Goal: Information Seeking & Learning: Stay updated

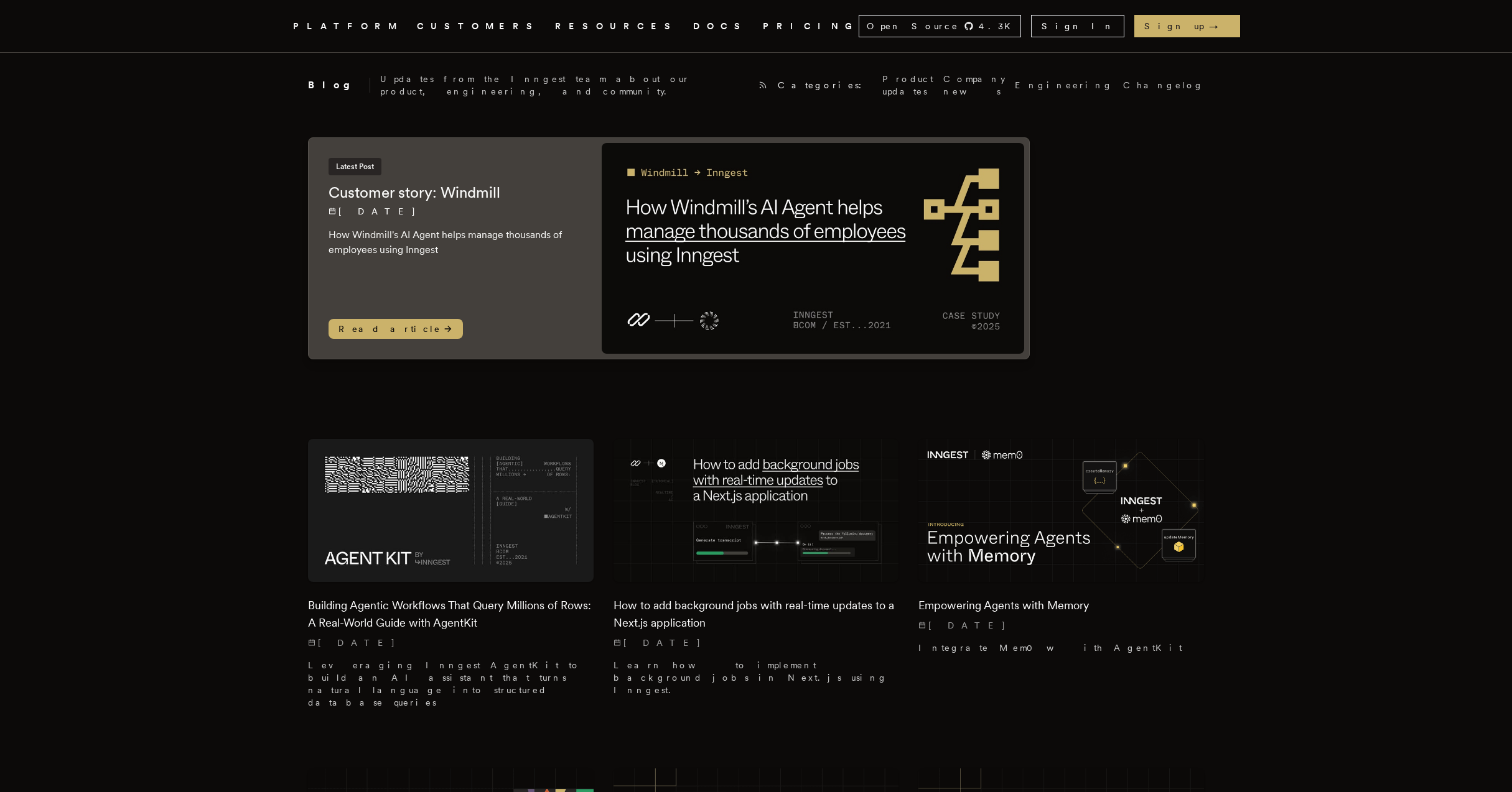
click at [883, 79] on link "Product updates" at bounding box center [908, 86] width 51 height 25
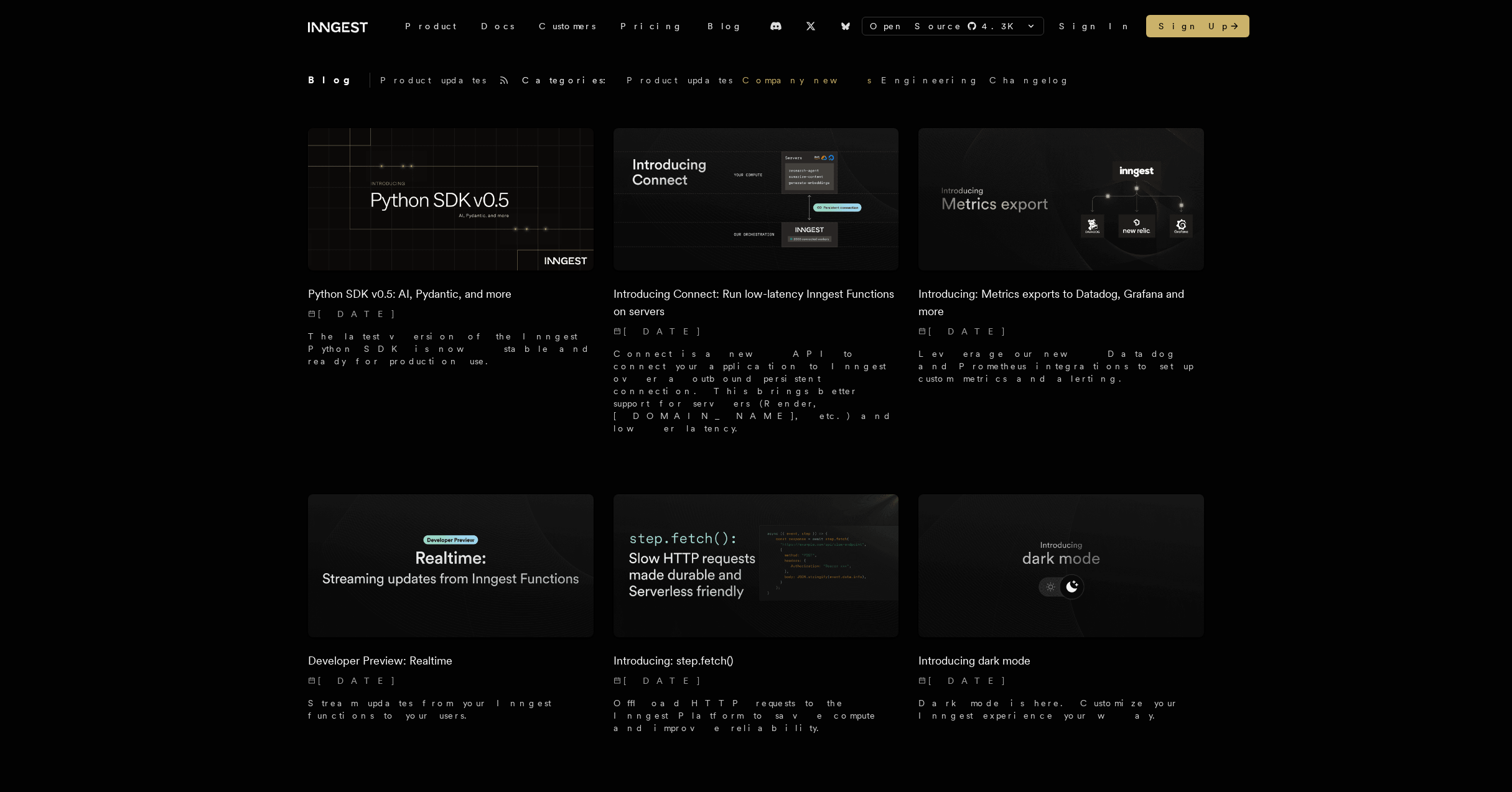
click at [742, 82] on link "Company news" at bounding box center [806, 80] width 129 height 13
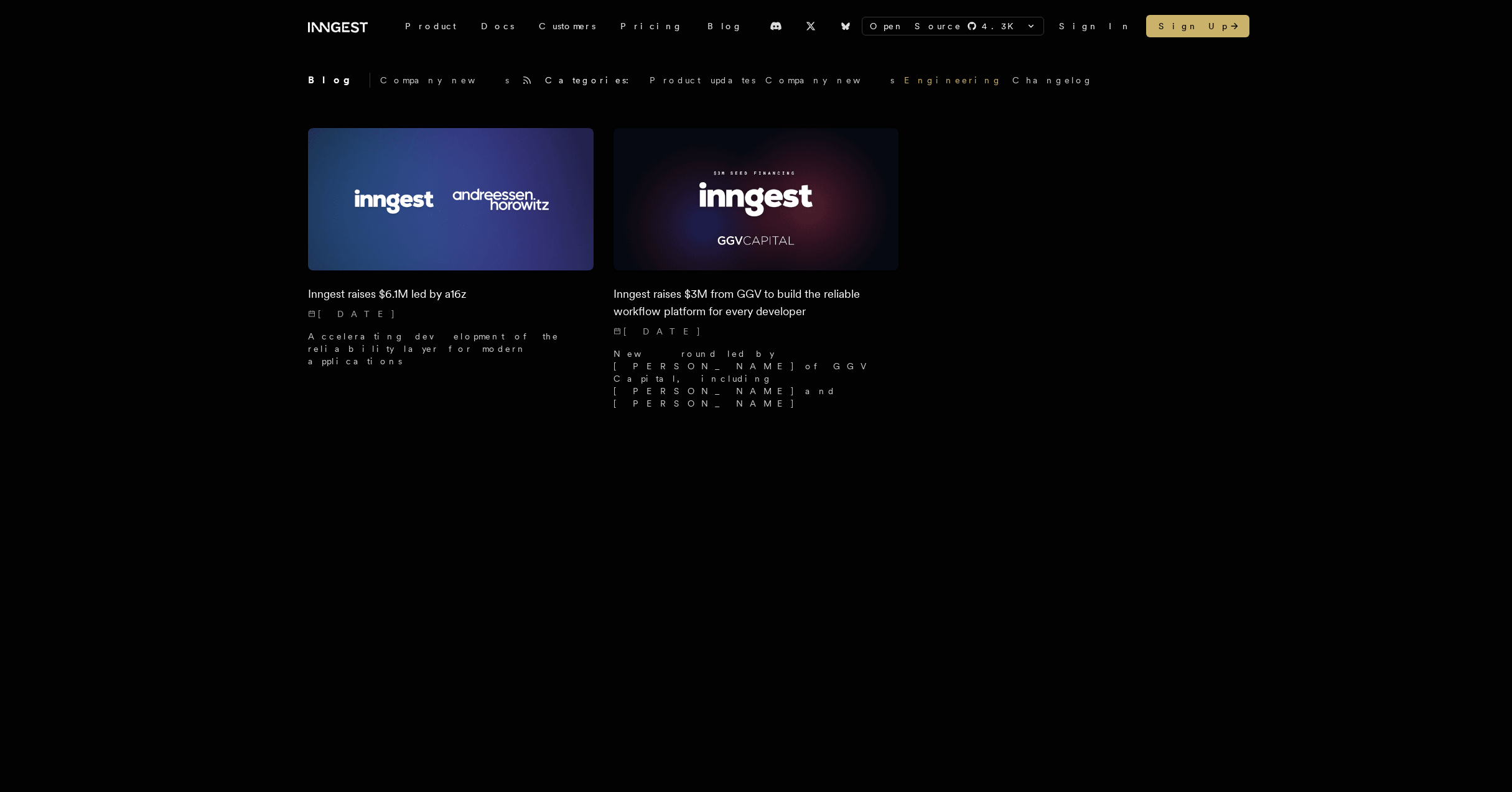
click at [904, 82] on link "Engineering" at bounding box center [953, 80] width 98 height 13
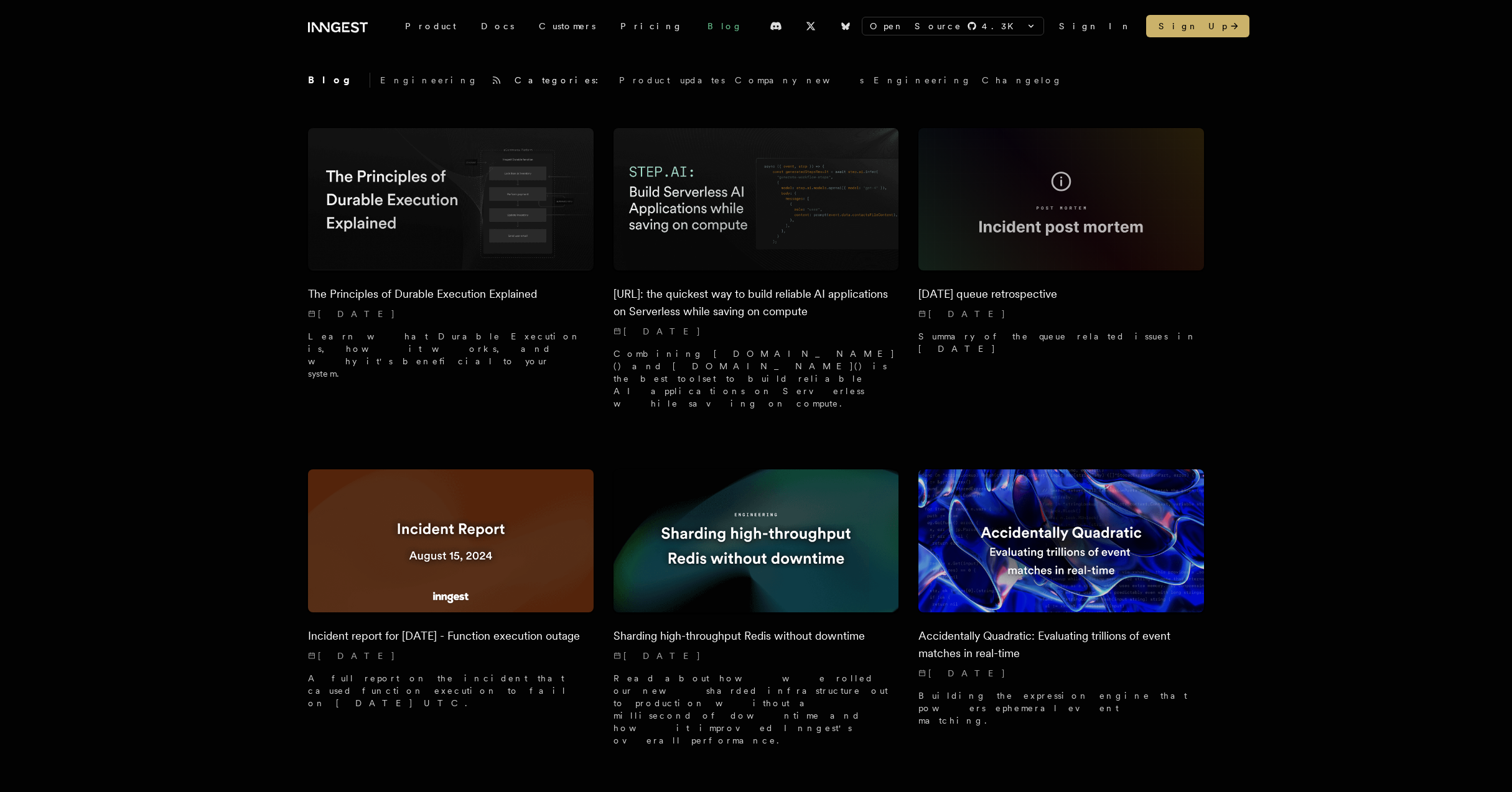
click at [695, 29] on link "Blog" at bounding box center [725, 26] width 59 height 22
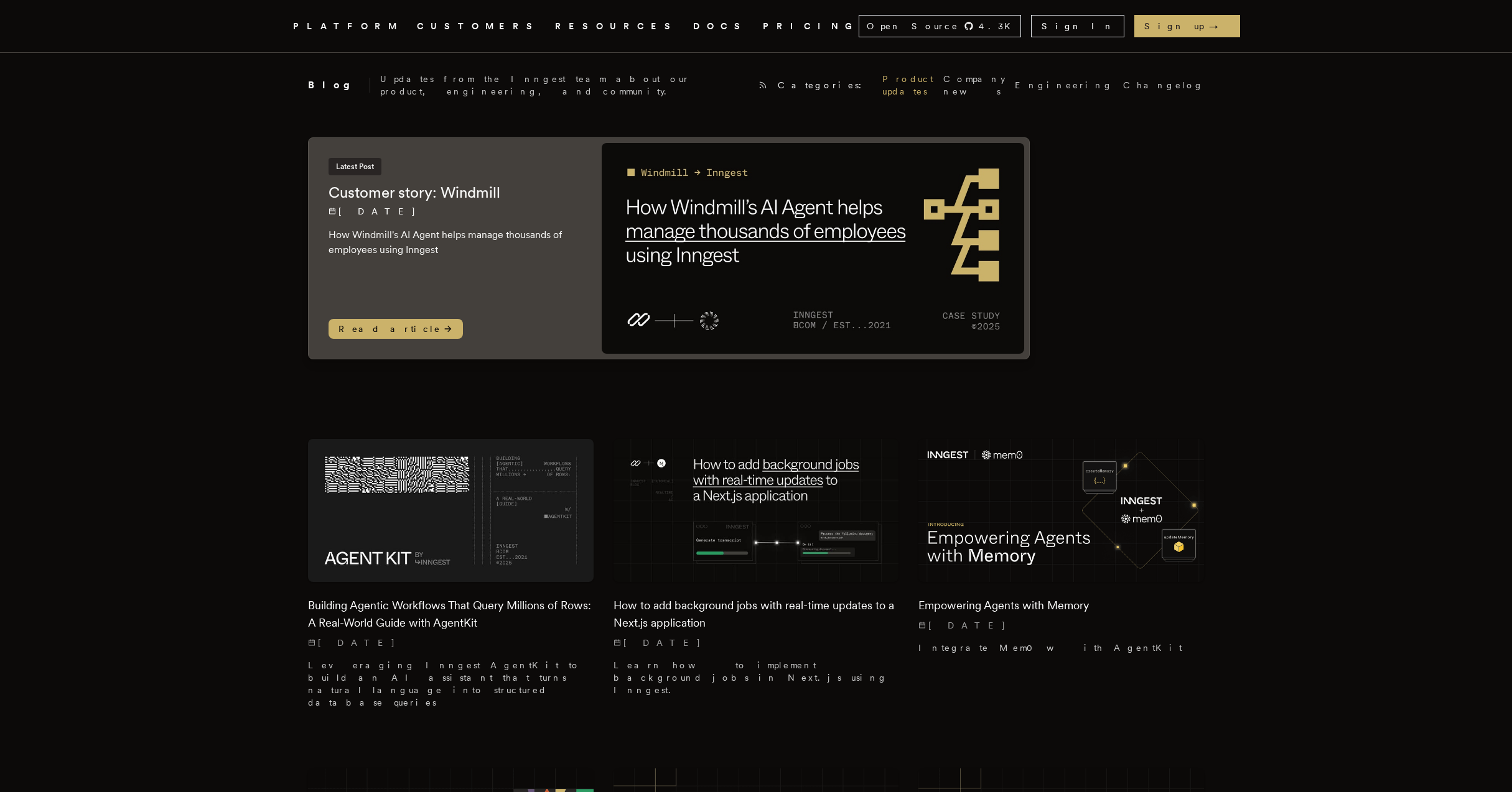
click at [883, 77] on link "Product updates" at bounding box center [908, 86] width 51 height 25
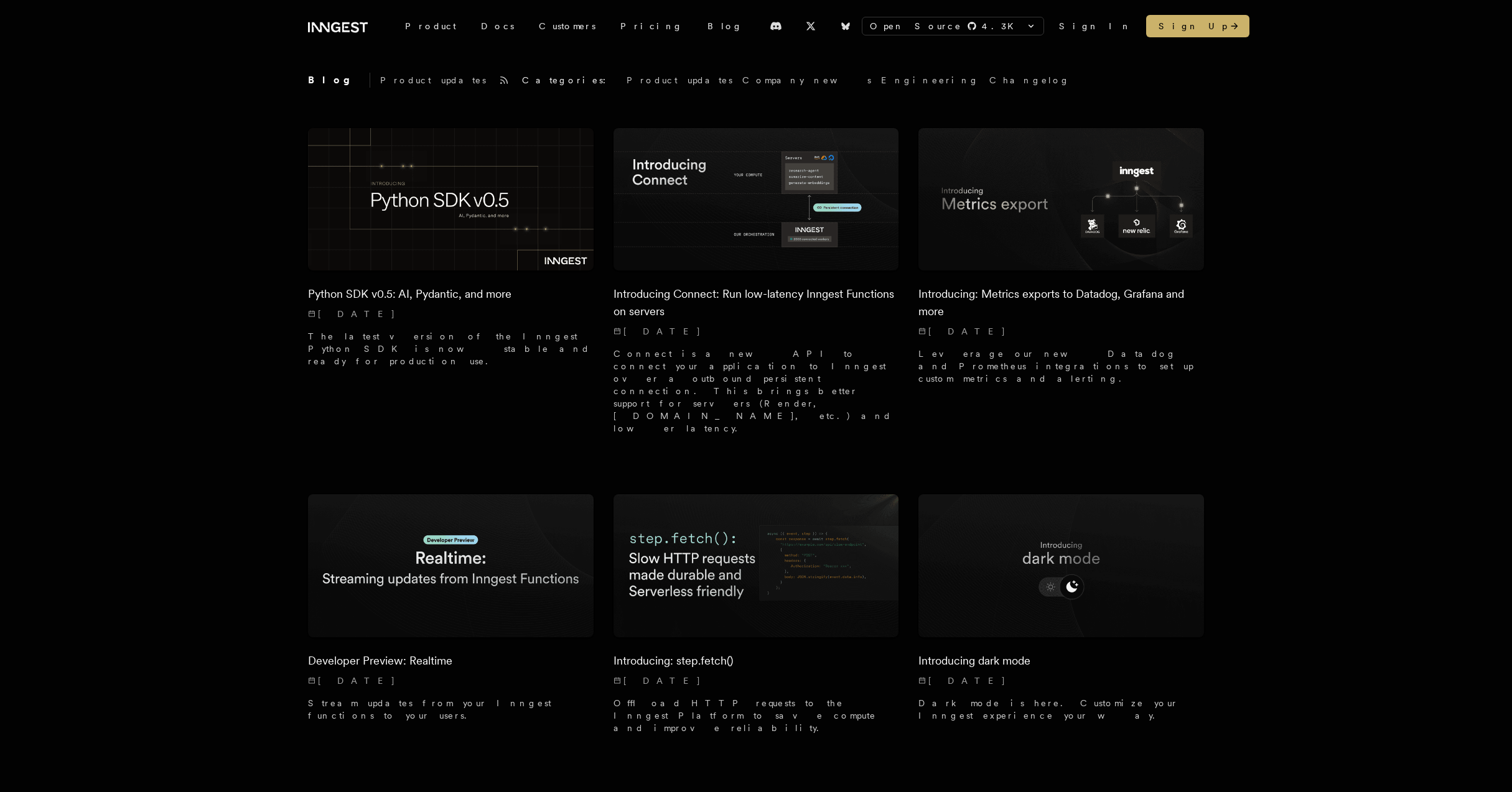
click at [385, 83] on p "Product updates" at bounding box center [432, 80] width 105 height 13
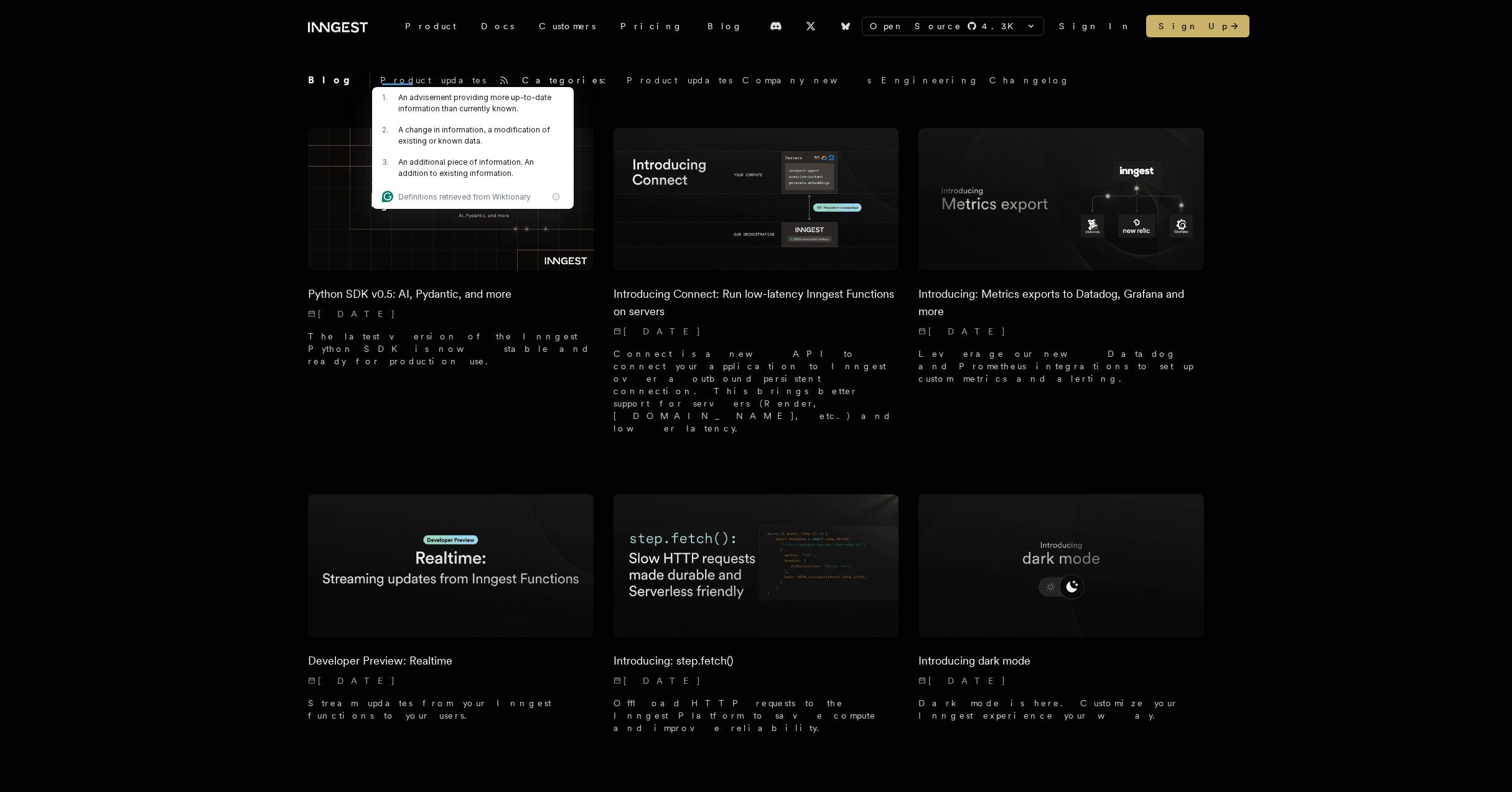
click at [380, 82] on p "Product updates" at bounding box center [432, 80] width 105 height 13
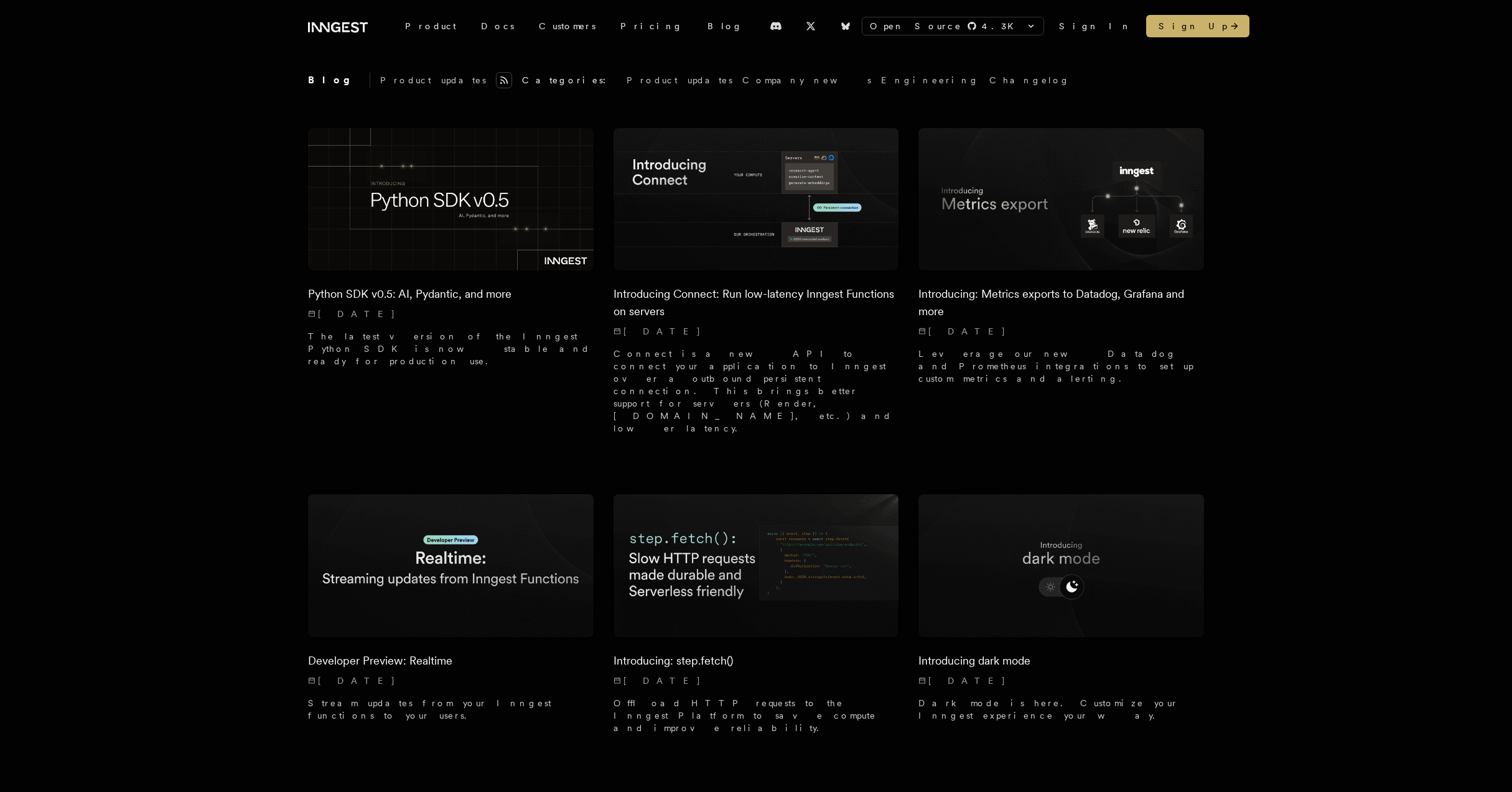
click at [496, 79] on icon at bounding box center [503, 80] width 15 height 10
click at [380, 77] on p "Product updates" at bounding box center [432, 80] width 105 height 13
click at [319, 80] on h2 "Blog" at bounding box center [339, 80] width 62 height 15
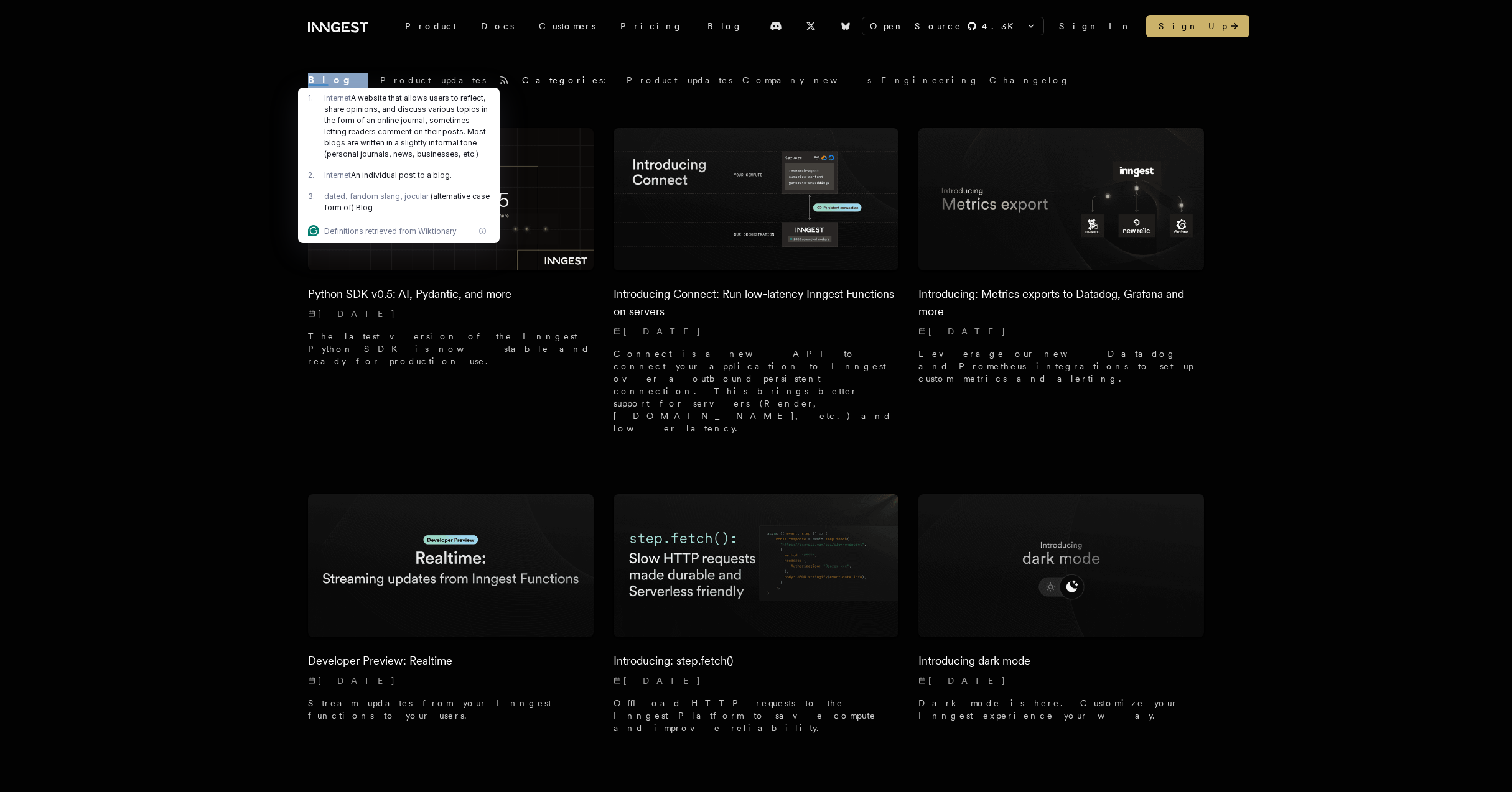
click at [380, 80] on p "Product updates" at bounding box center [432, 80] width 105 height 13
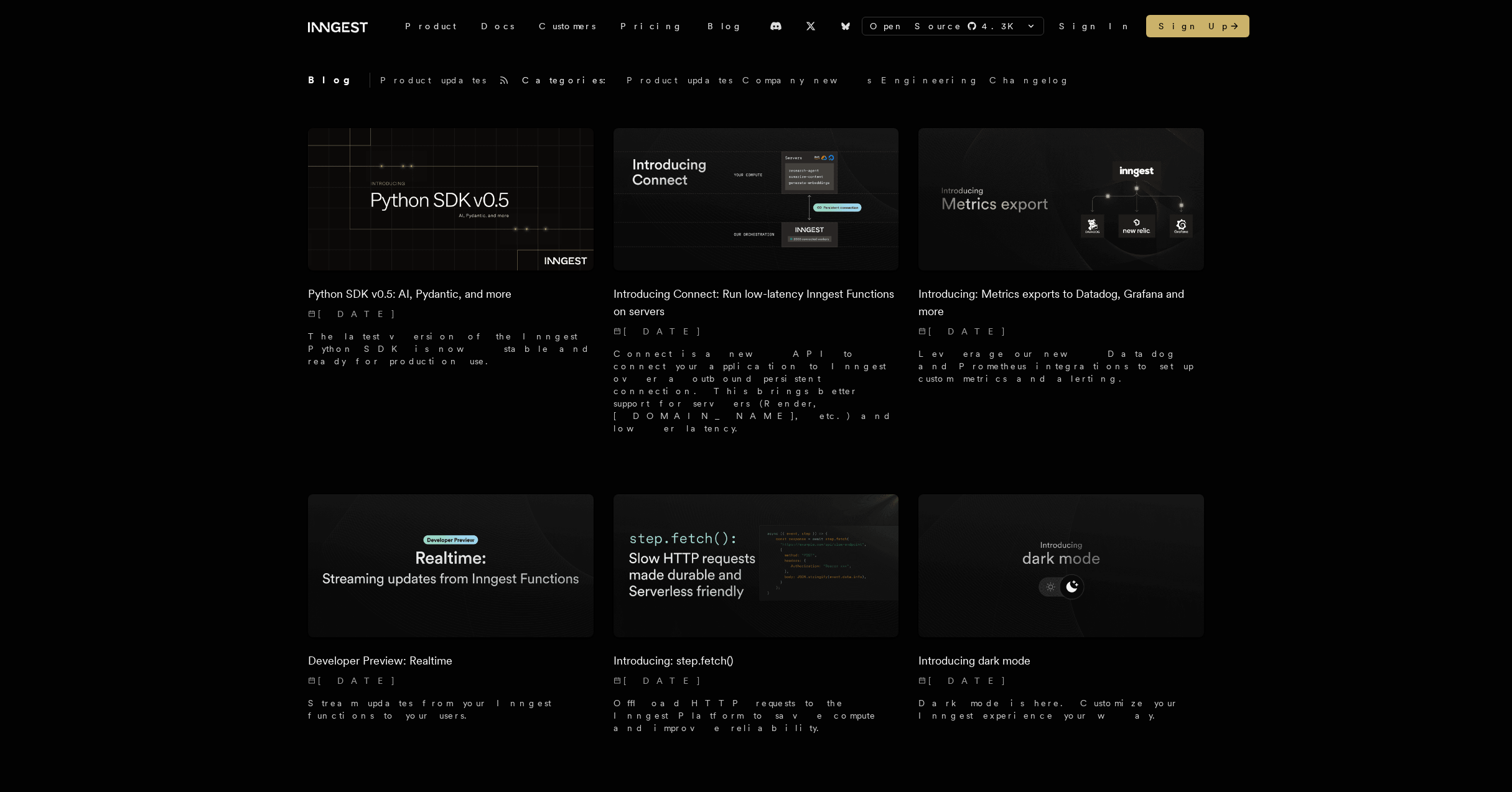
click at [380, 80] on p "Product updates" at bounding box center [432, 80] width 105 height 13
